Goal: Task Accomplishment & Management: Complete application form

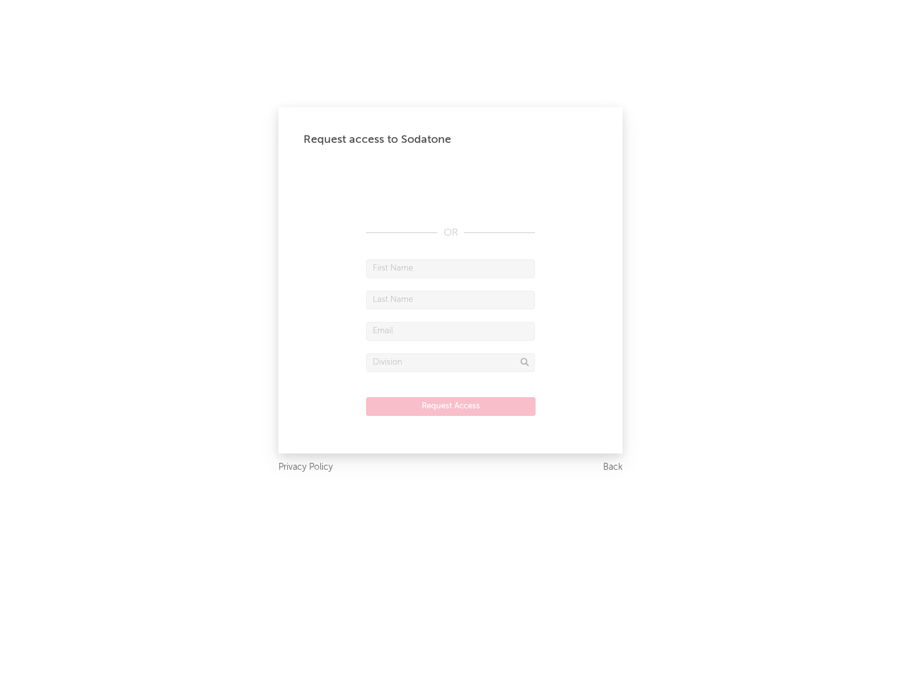
click at [451, 268] on input "text" at bounding box center [450, 268] width 169 height 19
type input "[PERSON_NAME]"
click at [451, 299] on input "text" at bounding box center [450, 299] width 169 height 19
type input "[PERSON_NAME]"
click at [451, 331] on input "text" at bounding box center [450, 331] width 169 height 19
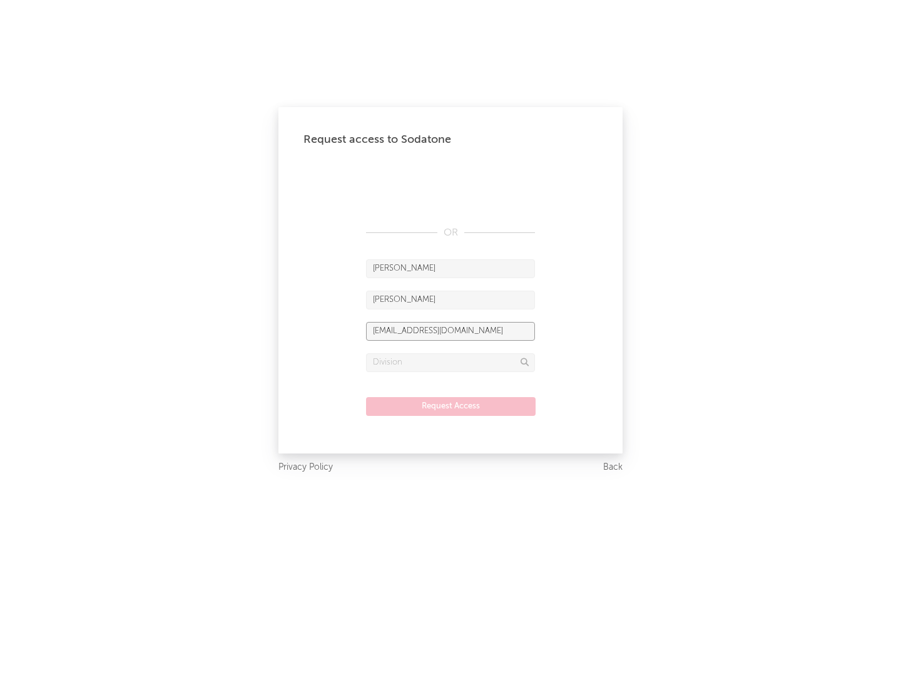
type input "[EMAIL_ADDRESS][DOMAIN_NAME]"
click at [451, 362] on input "text" at bounding box center [450, 362] width 169 height 19
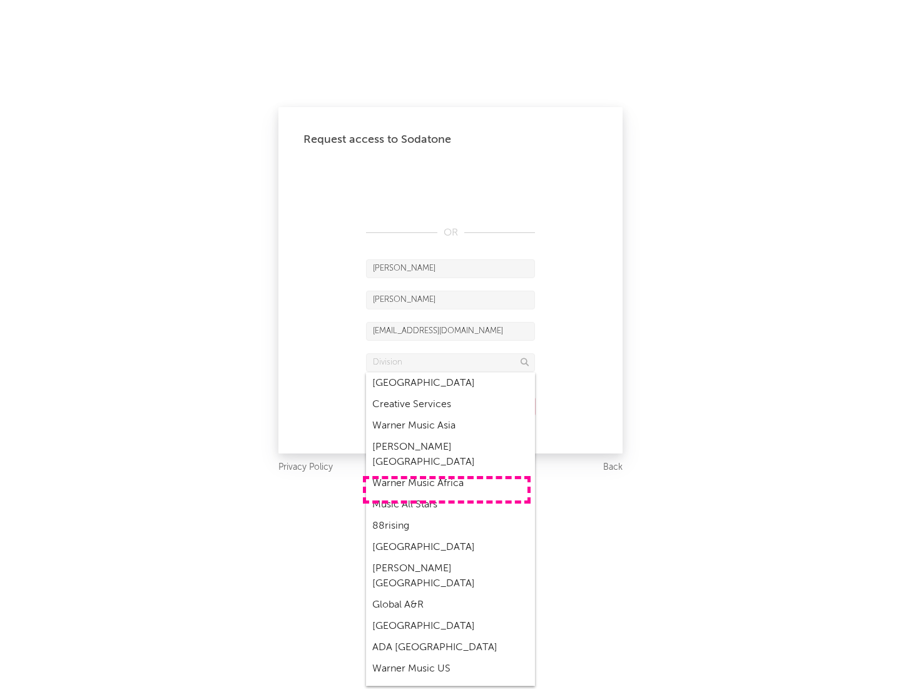
click at [447, 494] on div "Music All Stars" at bounding box center [450, 504] width 169 height 21
type input "Music All Stars"
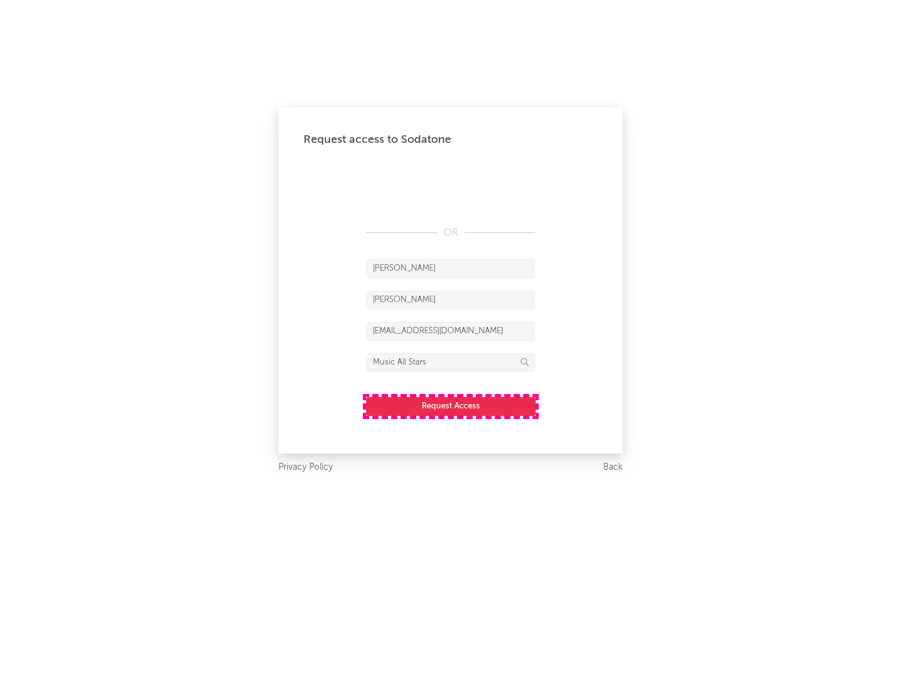
click at [451, 406] on button "Request Access" at bounding box center [451, 406] width 170 height 19
